Goal: Task Accomplishment & Management: Use online tool/utility

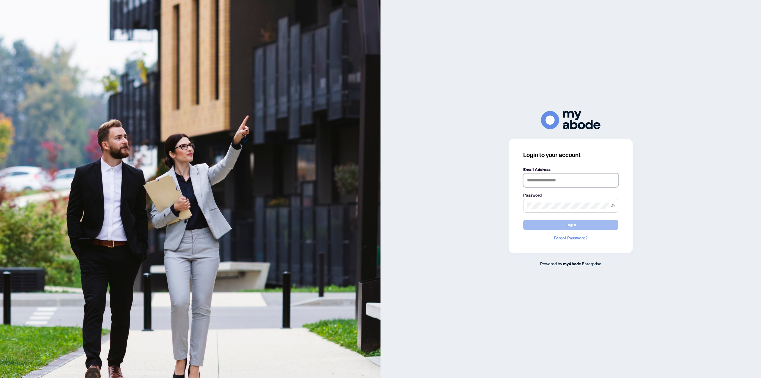
type input "**********"
click at [567, 222] on span "Login" at bounding box center [571, 225] width 11 height 10
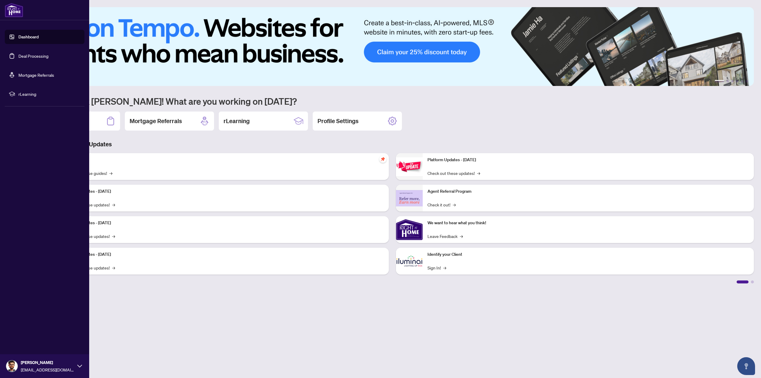
click at [23, 54] on link "Deal Processing" at bounding box center [33, 55] width 30 height 5
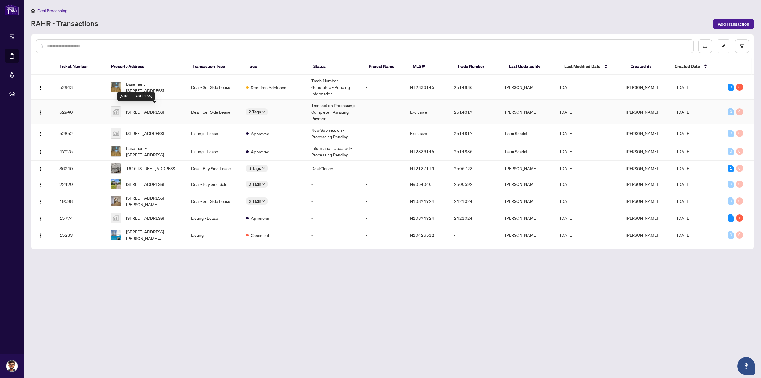
click at [134, 110] on span "[STREET_ADDRESS]" at bounding box center [145, 112] width 38 height 7
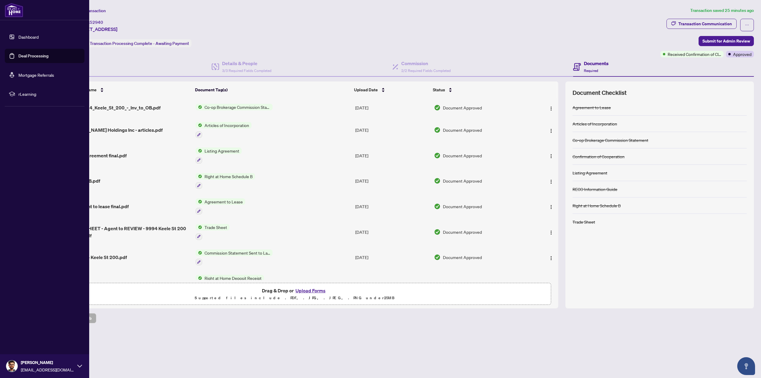
click at [20, 56] on link "Deal Processing" at bounding box center [33, 55] width 30 height 5
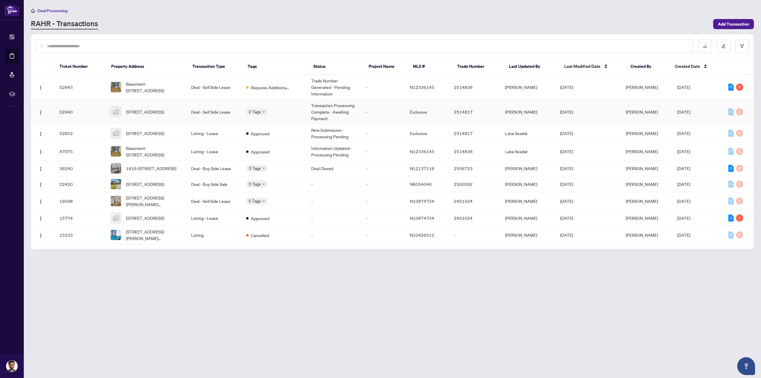
click at [123, 111] on div "200-9994 Keele Street suite 200, Maple, ON, Canada" at bounding box center [146, 111] width 71 height 11
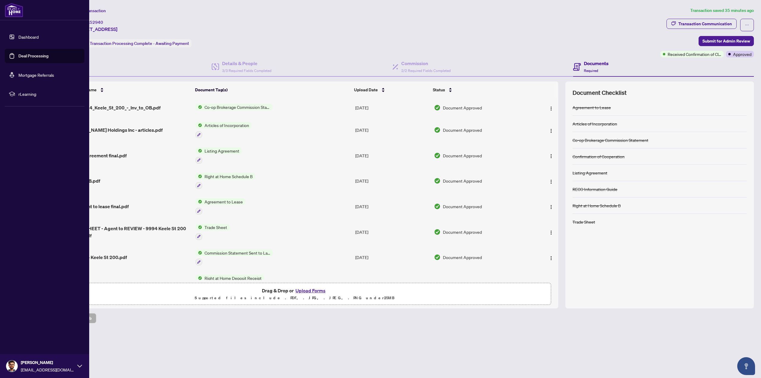
click at [24, 56] on link "Deal Processing" at bounding box center [33, 55] width 30 height 5
